Goal: Transaction & Acquisition: Purchase product/service

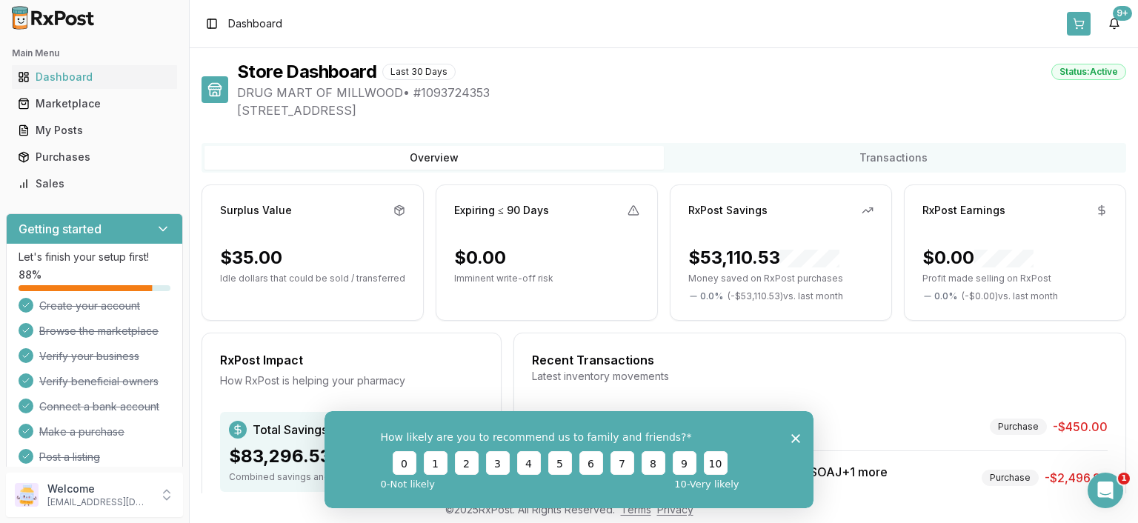
click at [1086, 26] on button at bounding box center [1079, 24] width 24 height 24
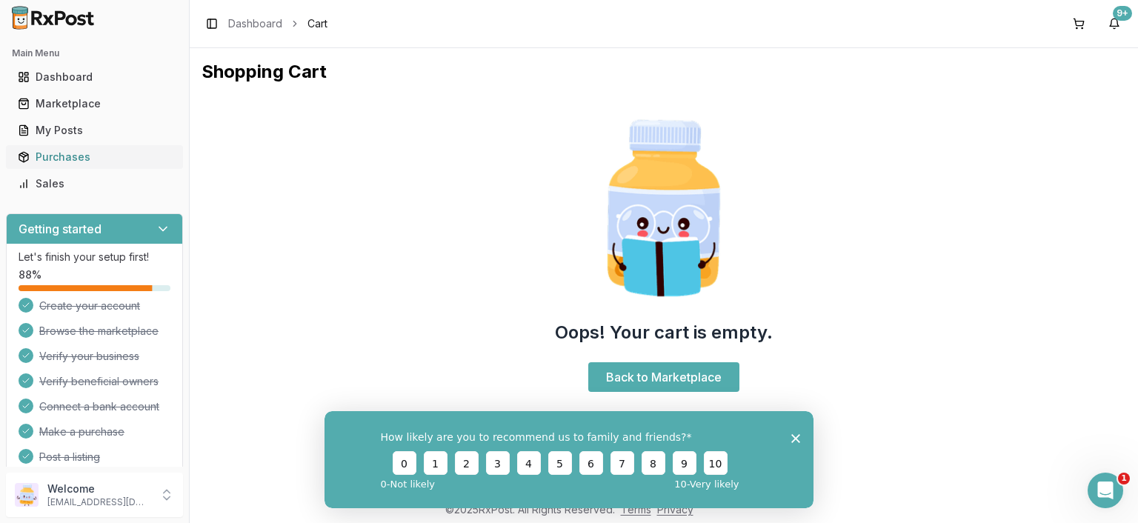
click at [53, 157] on div "Purchases" at bounding box center [94, 157] width 153 height 15
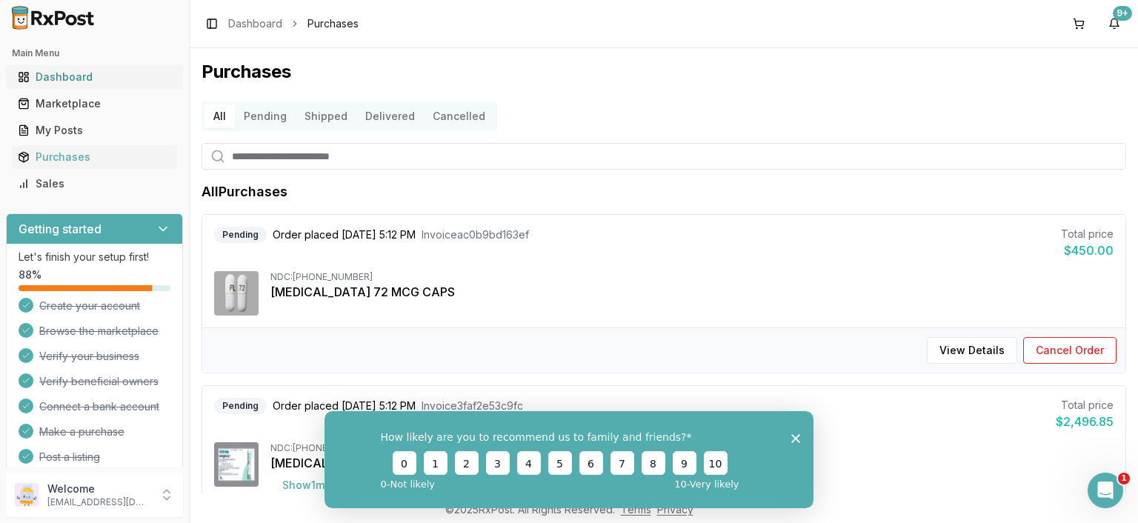
click at [84, 82] on div "Dashboard" at bounding box center [94, 77] width 153 height 15
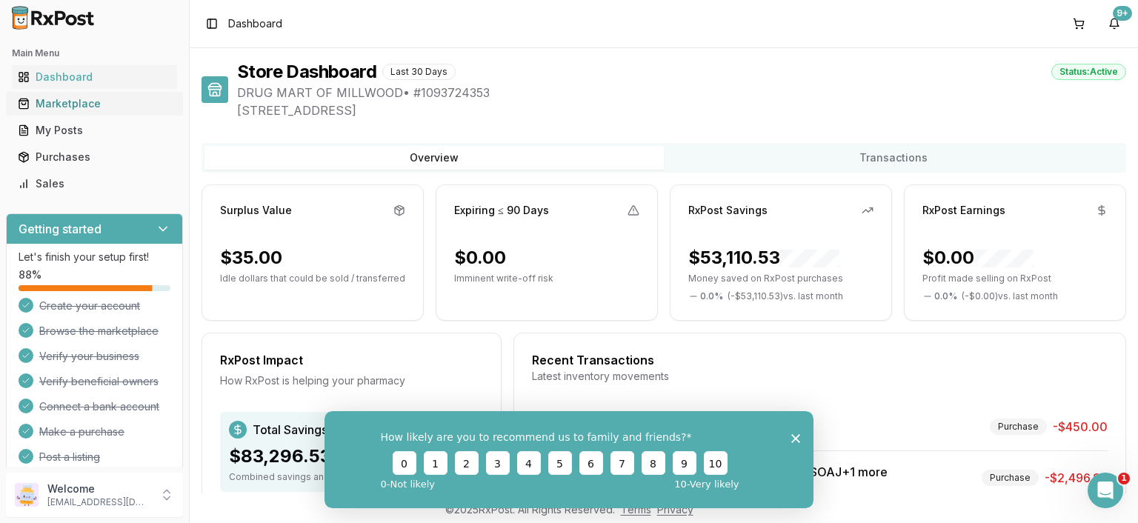
click at [55, 102] on div "Marketplace" at bounding box center [94, 103] width 153 height 15
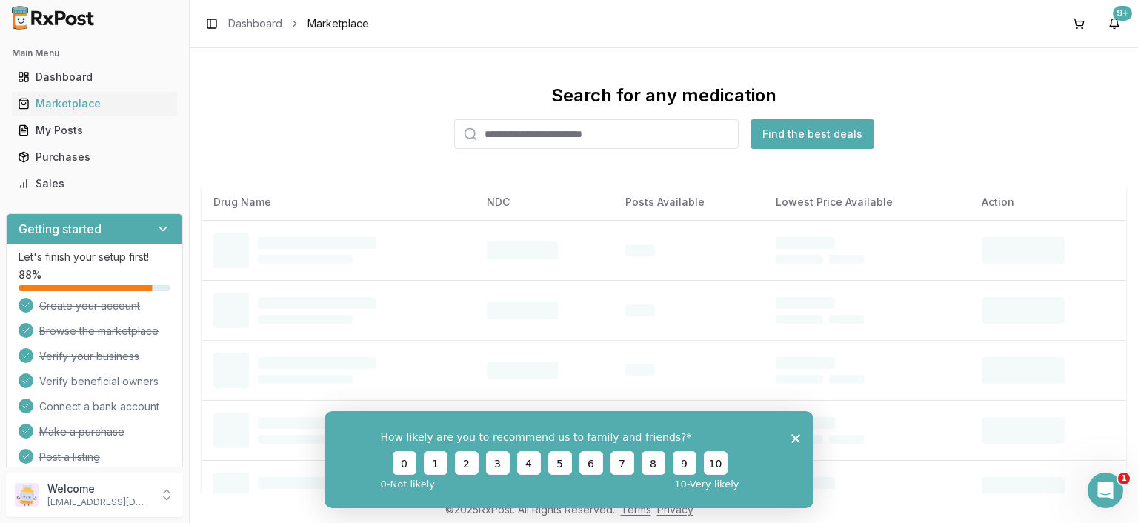
click at [705, 135] on input "search" at bounding box center [596, 134] width 285 height 30
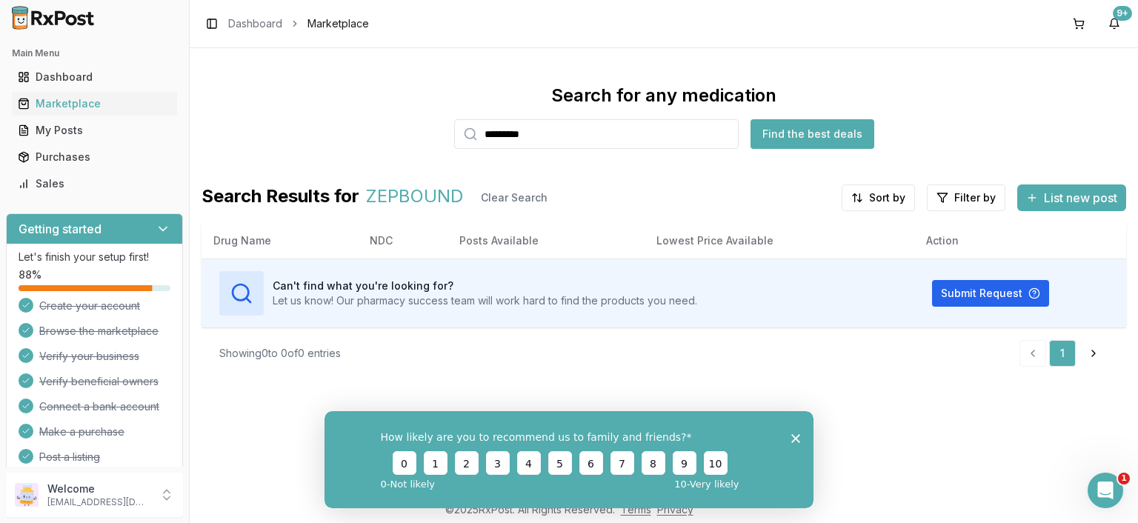
type input "********"
click at [781, 138] on button "Find the best deals" at bounding box center [813, 134] width 124 height 30
click at [786, 123] on button "Find the best deals" at bounding box center [813, 134] width 124 height 30
click at [64, 85] on link "Dashboard" at bounding box center [94, 77] width 165 height 27
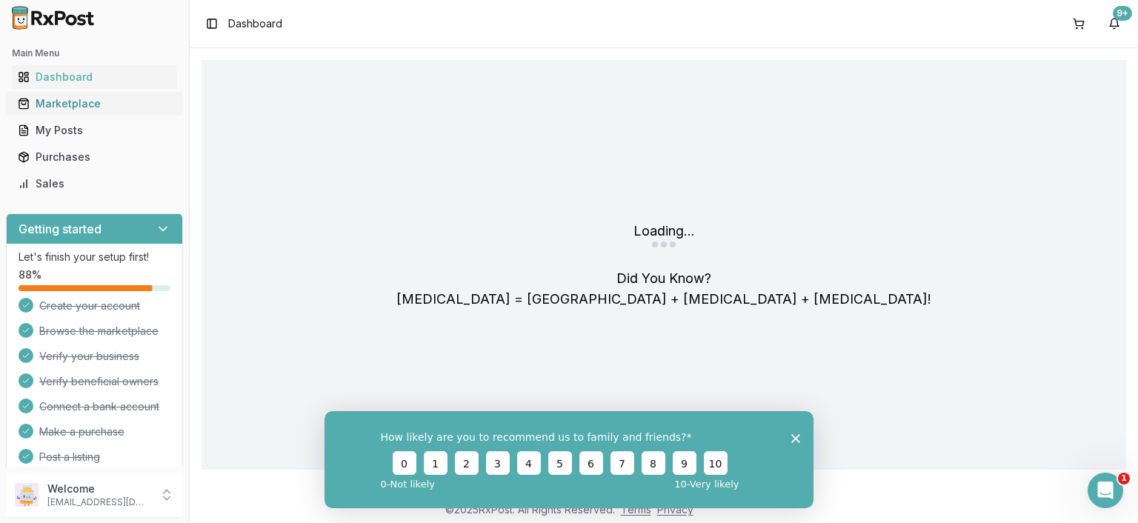
click at [79, 106] on div "Marketplace" at bounding box center [94, 103] width 153 height 15
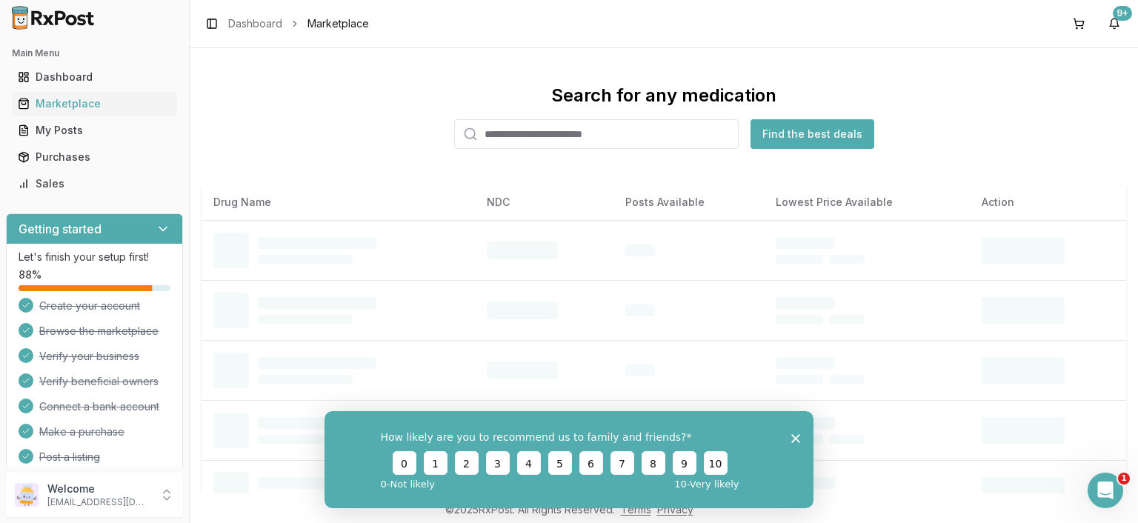
click at [514, 131] on input "search" at bounding box center [596, 134] width 285 height 30
type input "**********"
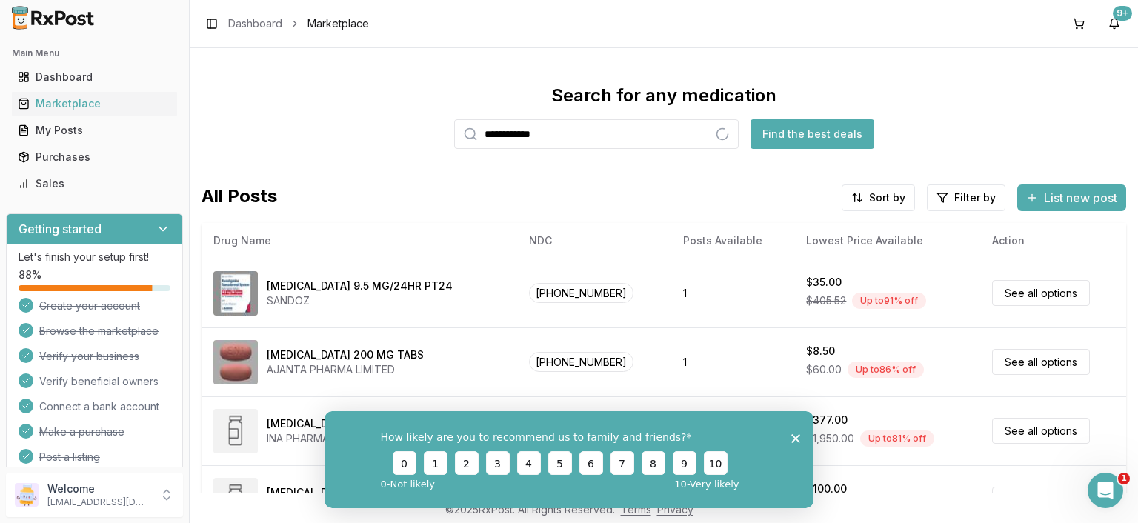
click at [769, 129] on button "Find the best deals" at bounding box center [813, 134] width 124 height 30
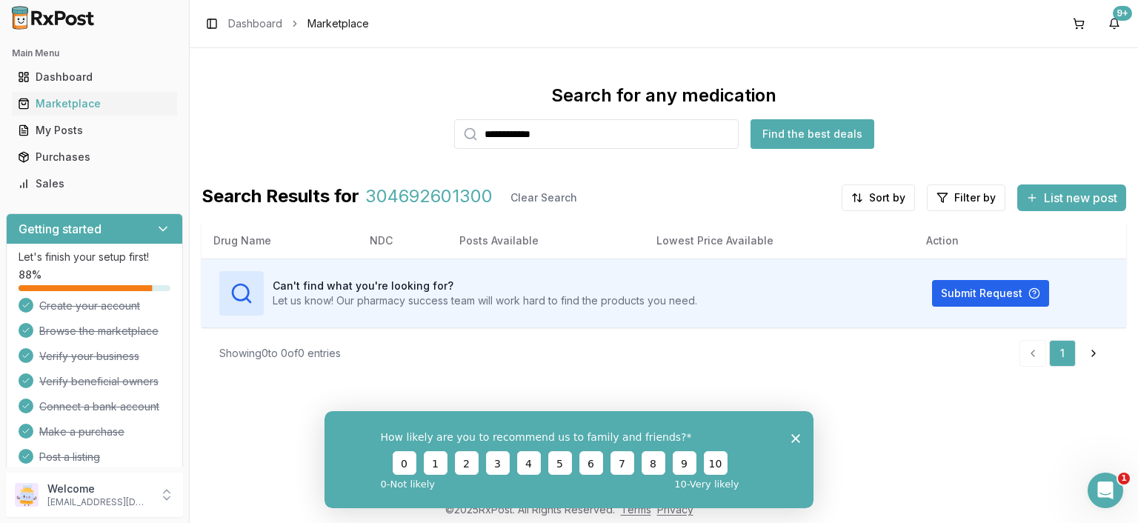
click at [777, 133] on button "Find the best deals" at bounding box center [813, 134] width 124 height 30
